Goal: Task Accomplishment & Management: Manage account settings

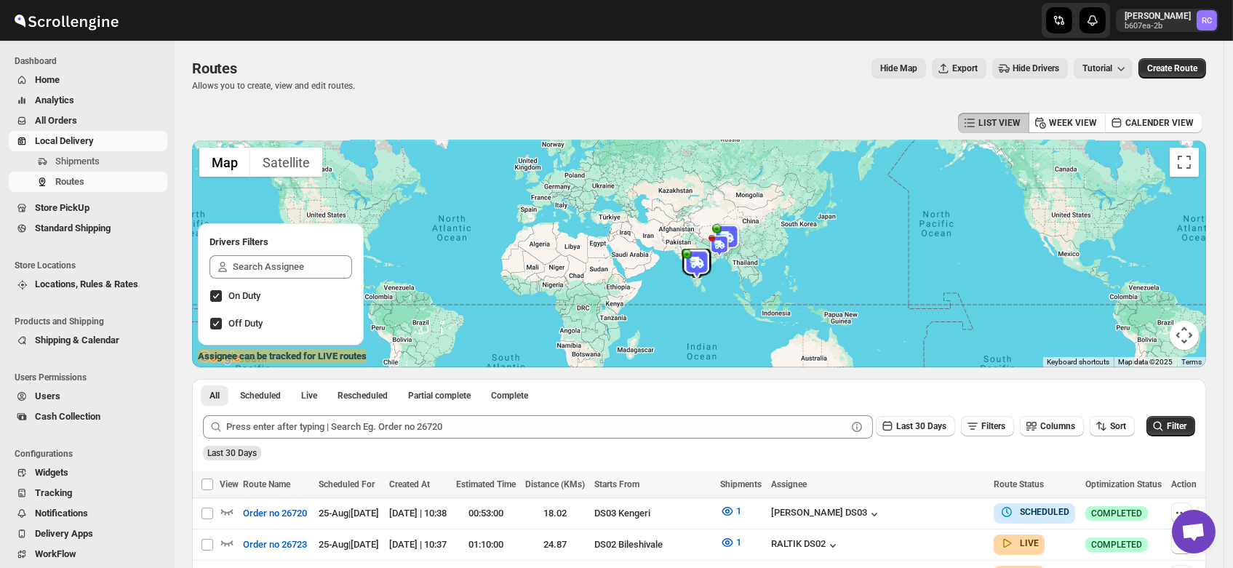
click at [44, 394] on span "Users" at bounding box center [47, 396] width 25 height 11
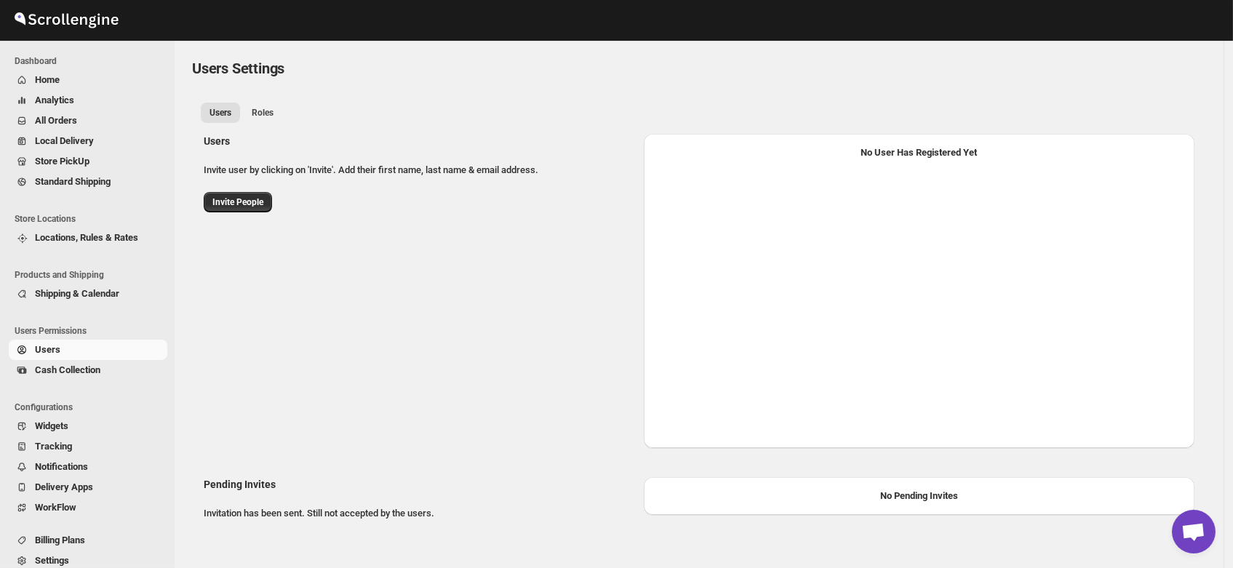
select select "637b767fbaab0276b10c91d5"
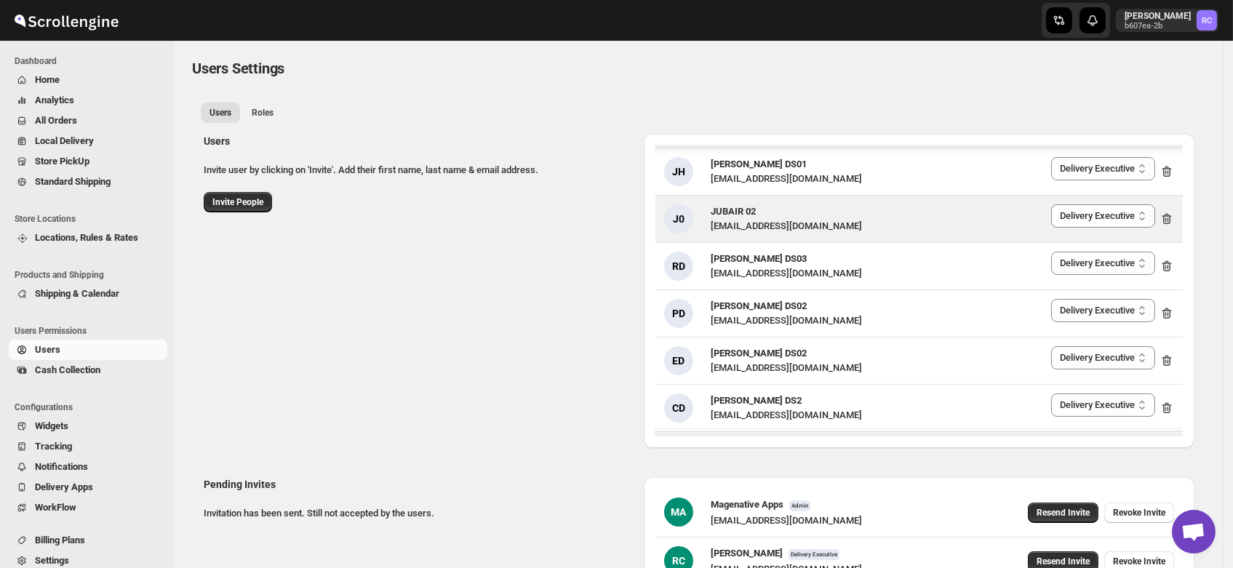
scroll to position [897, 0]
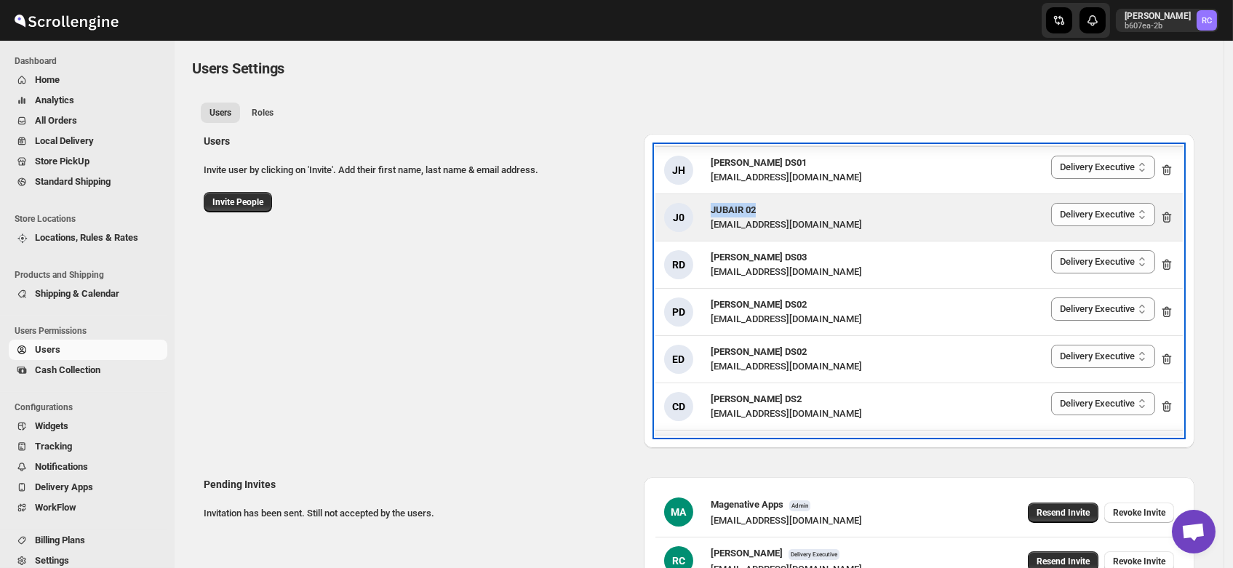
drag, startPoint x: 770, startPoint y: 208, endPoint x: 708, endPoint y: 215, distance: 62.2
click at [708, 215] on div "J0 JUBAIR 02 [EMAIL_ADDRESS][DOMAIN_NAME]" at bounding box center [763, 217] width 198 height 29
copy span "JUBAIR 02"
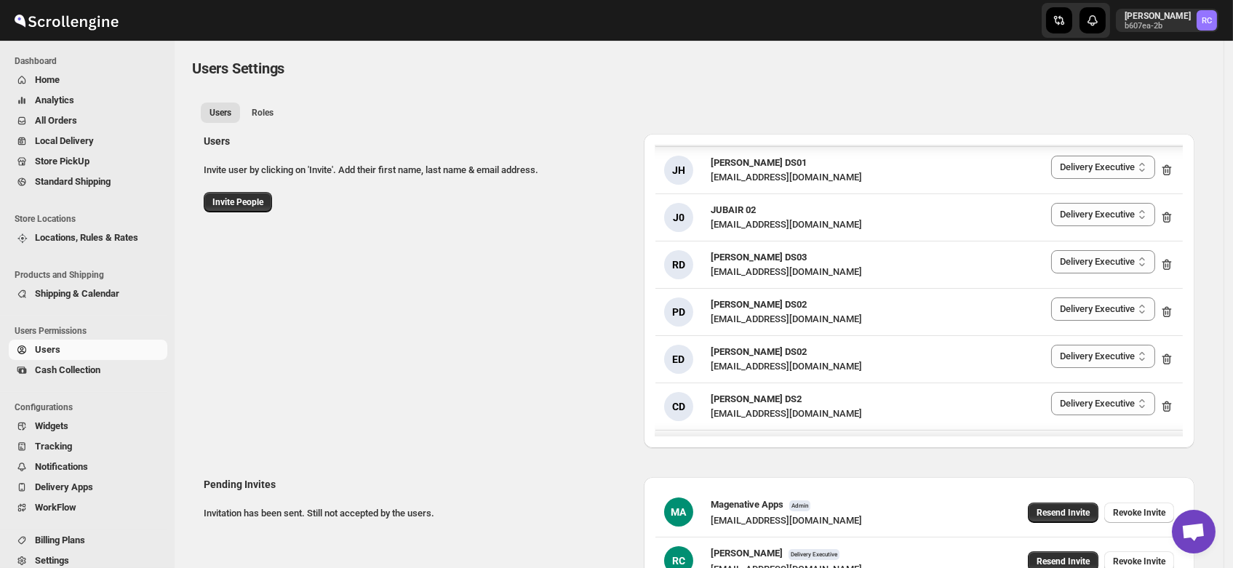
click at [538, 337] on div "Users Invite user by clicking on 'Invite'. Add their first name, last name & em…" at bounding box center [693, 285] width 1002 height 326
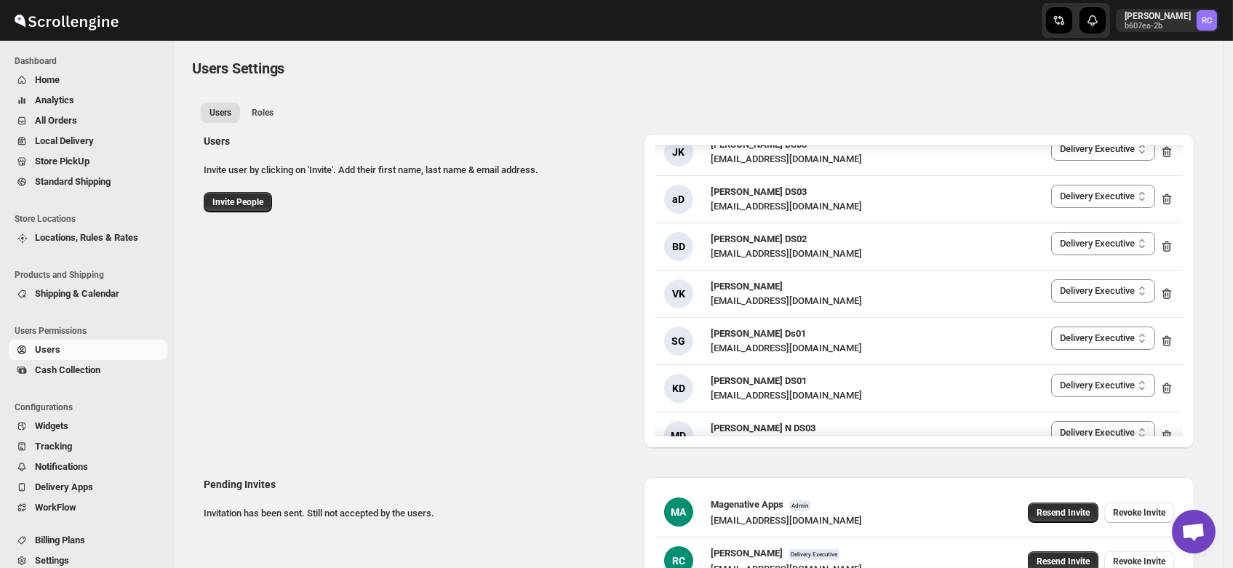
scroll to position [1544, 0]
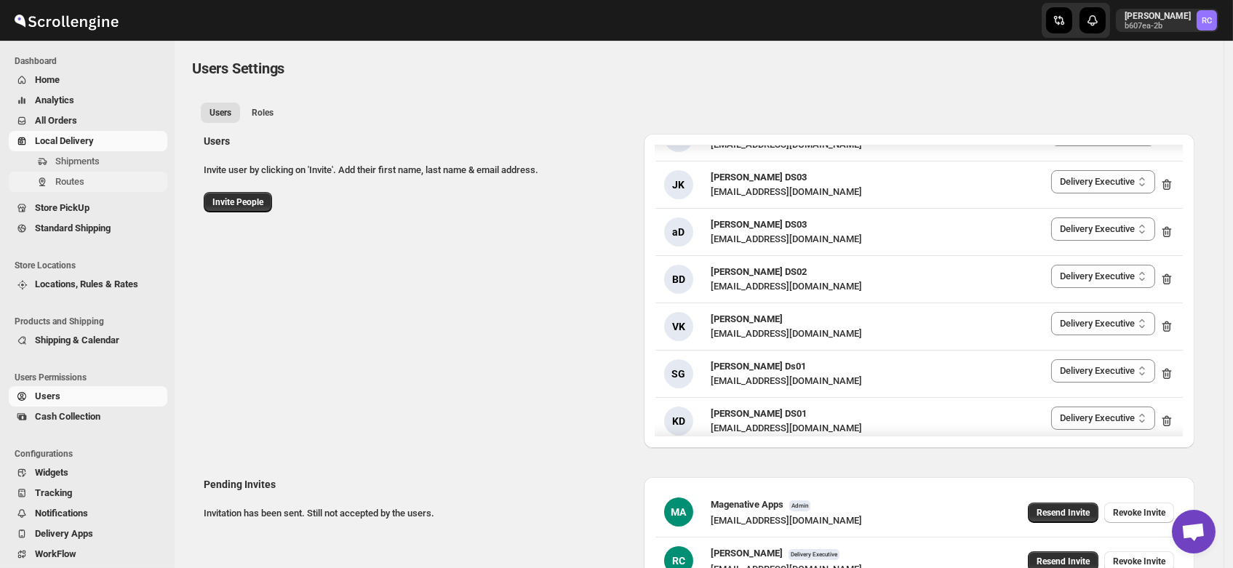
click at [63, 181] on span "Routes" at bounding box center [69, 181] width 29 height 11
